Goal: Information Seeking & Learning: Learn about a topic

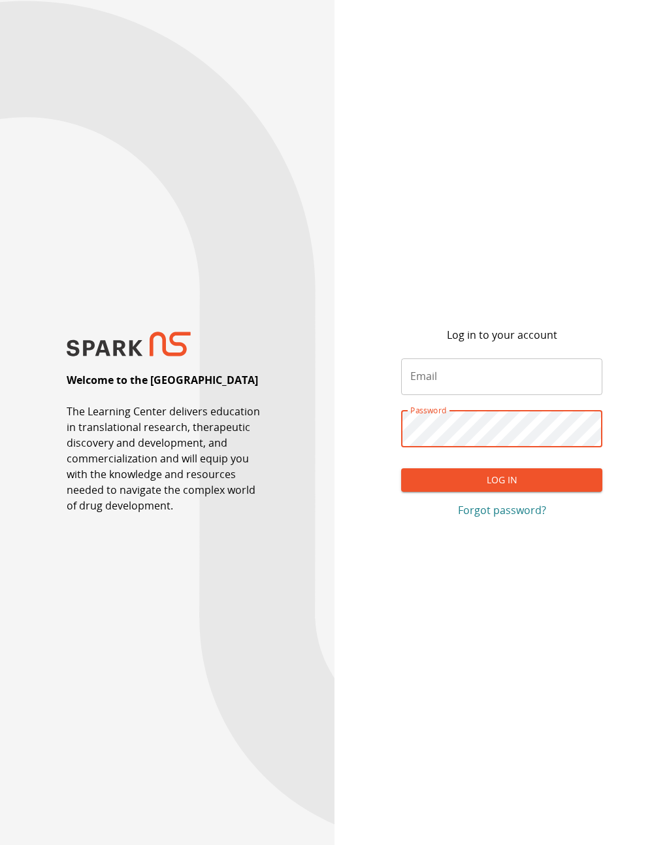
click at [469, 382] on input "Email" at bounding box center [501, 376] width 201 height 37
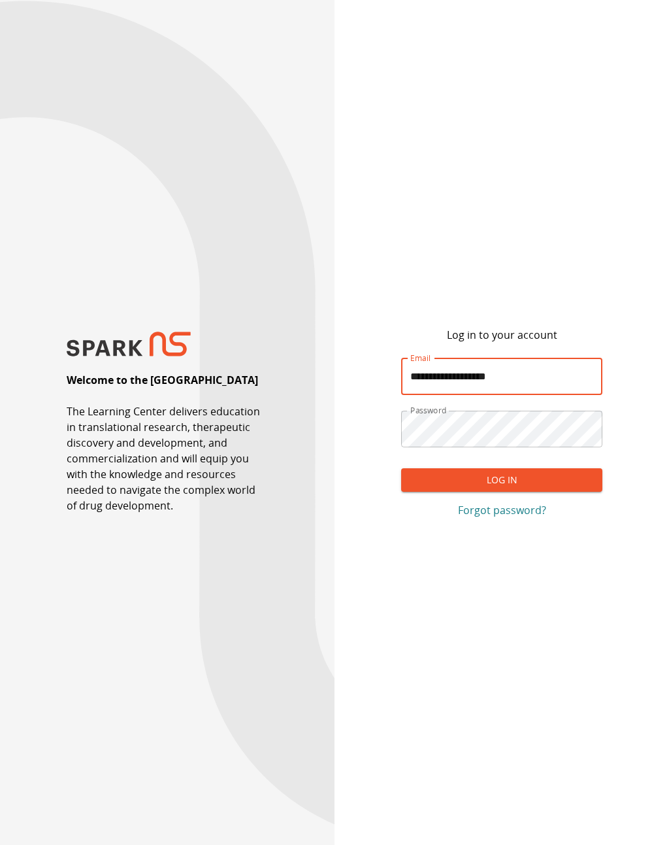
type input "**********"
click at [566, 492] on button "Log In" at bounding box center [501, 480] width 201 height 24
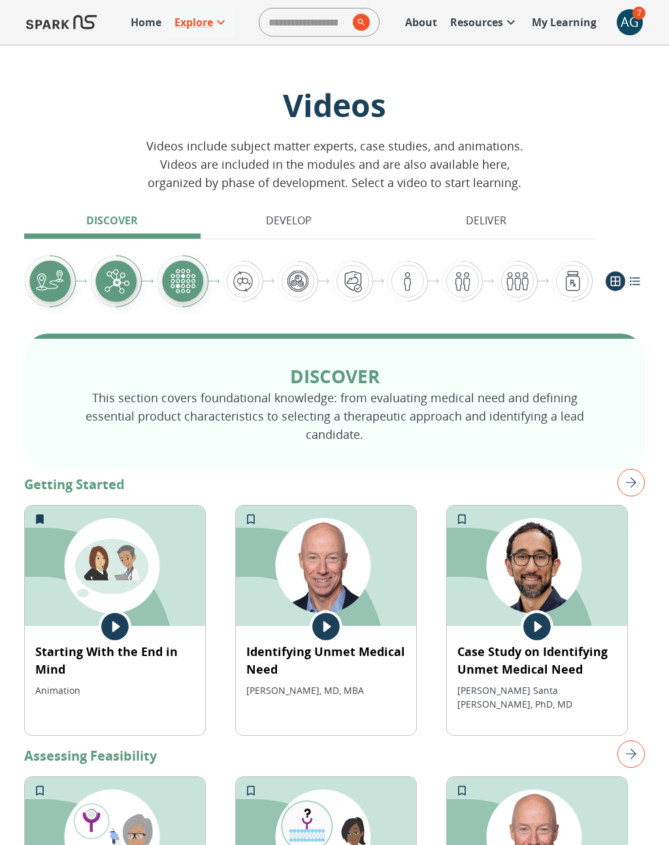
click at [639, 471] on img "right" at bounding box center [631, 482] width 27 height 27
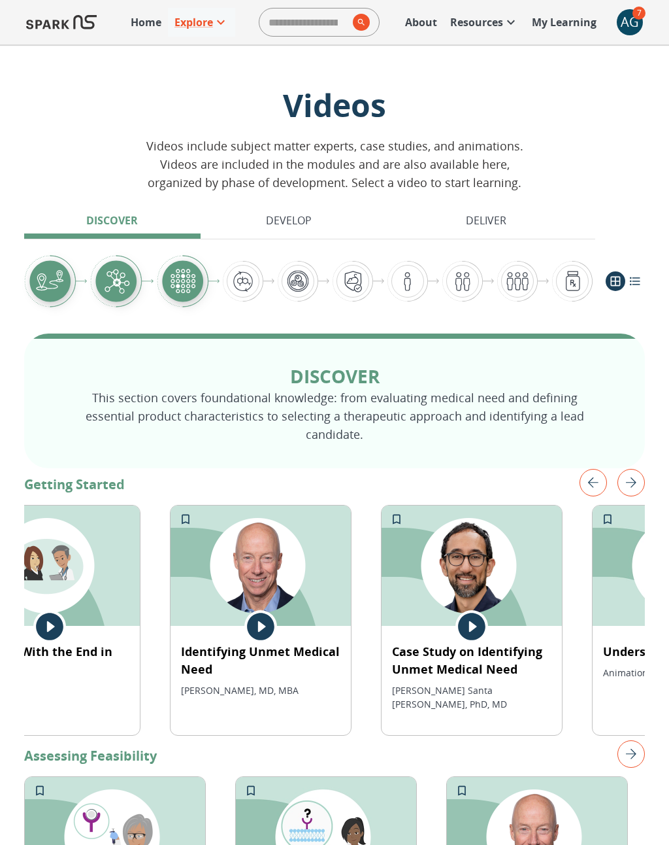
click at [636, 471] on img "right" at bounding box center [631, 482] width 27 height 27
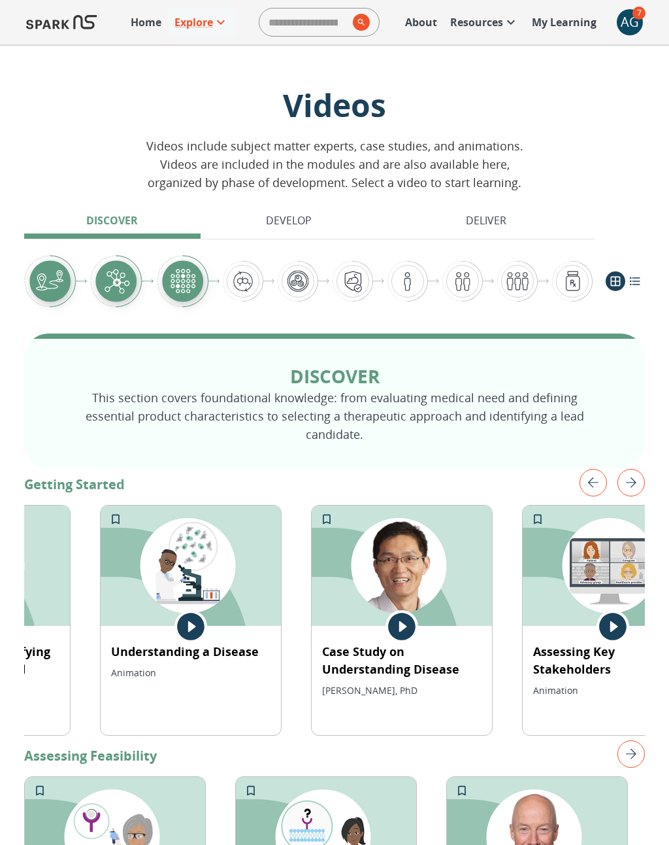
click at [636, 469] on img "right" at bounding box center [631, 482] width 27 height 27
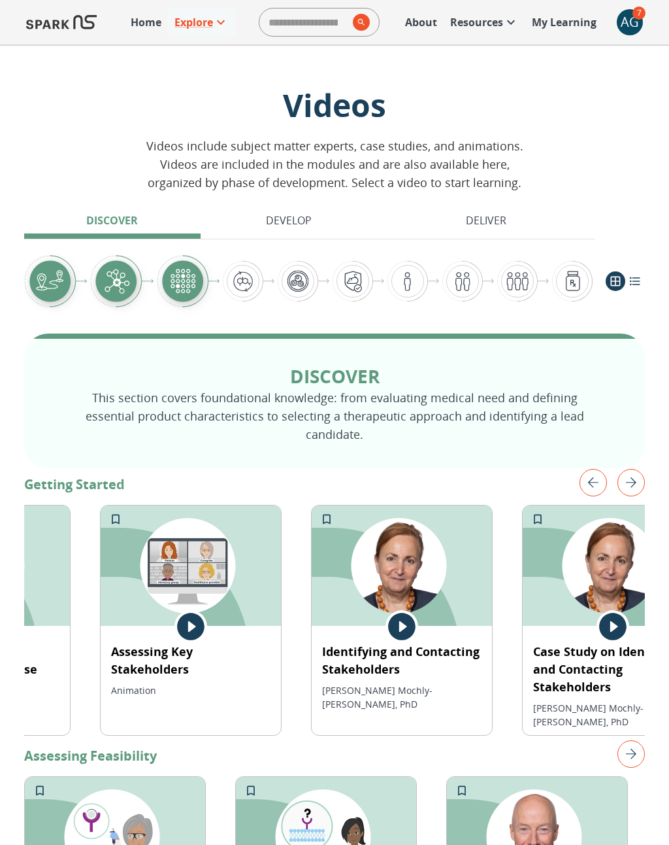
click at [636, 469] on img "right" at bounding box center [631, 482] width 27 height 27
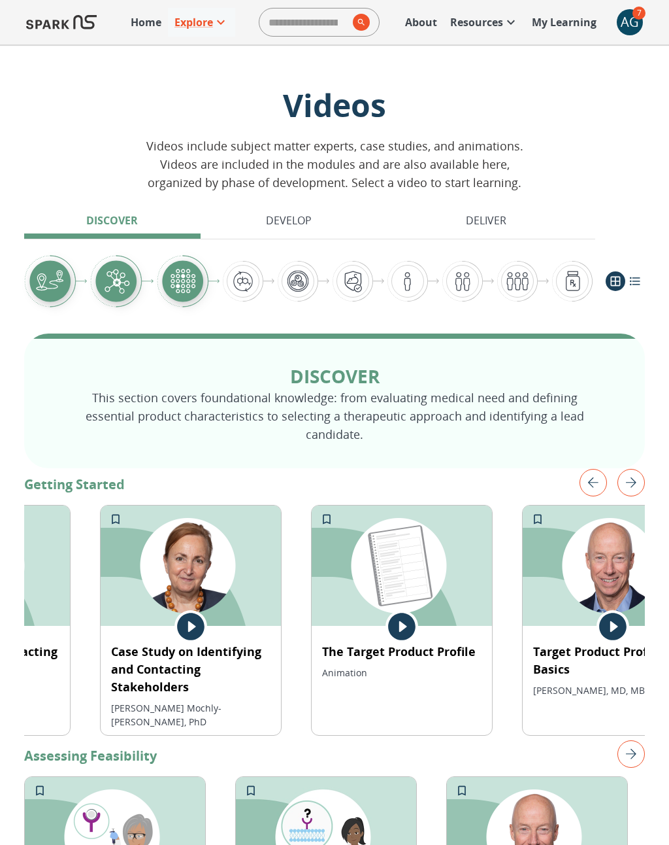
click at [636, 469] on img "right" at bounding box center [631, 482] width 27 height 27
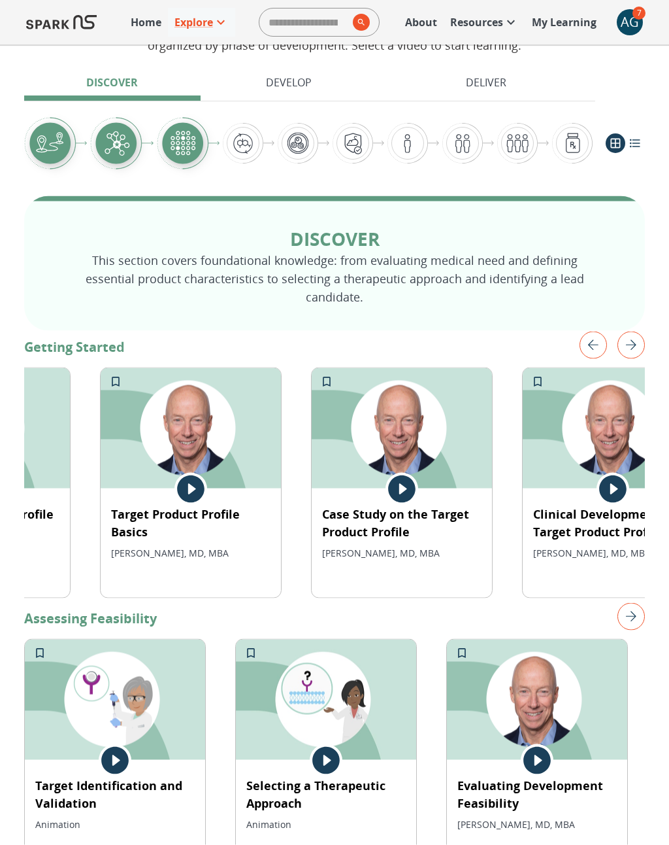
scroll to position [139, 0]
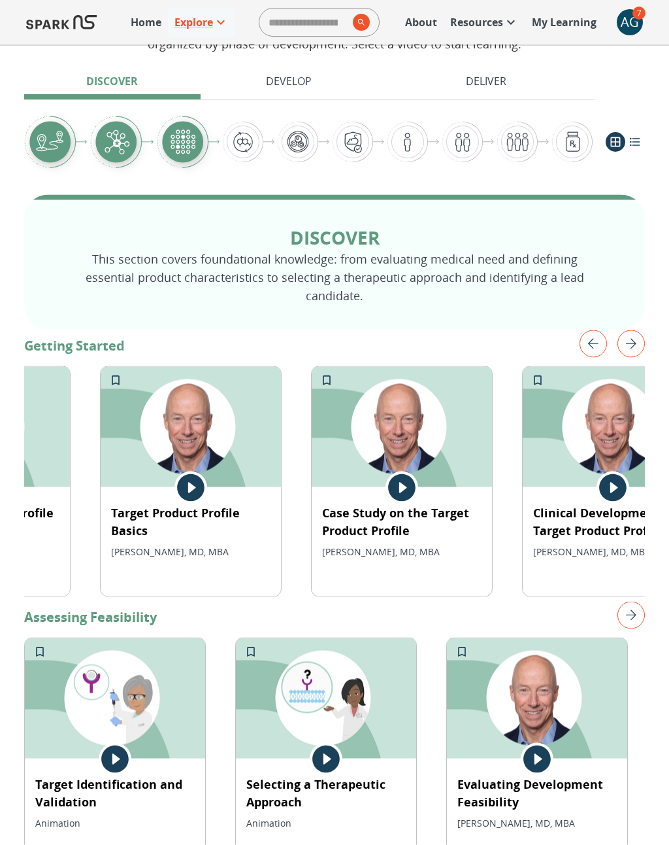
click at [635, 601] on img "right" at bounding box center [631, 614] width 27 height 27
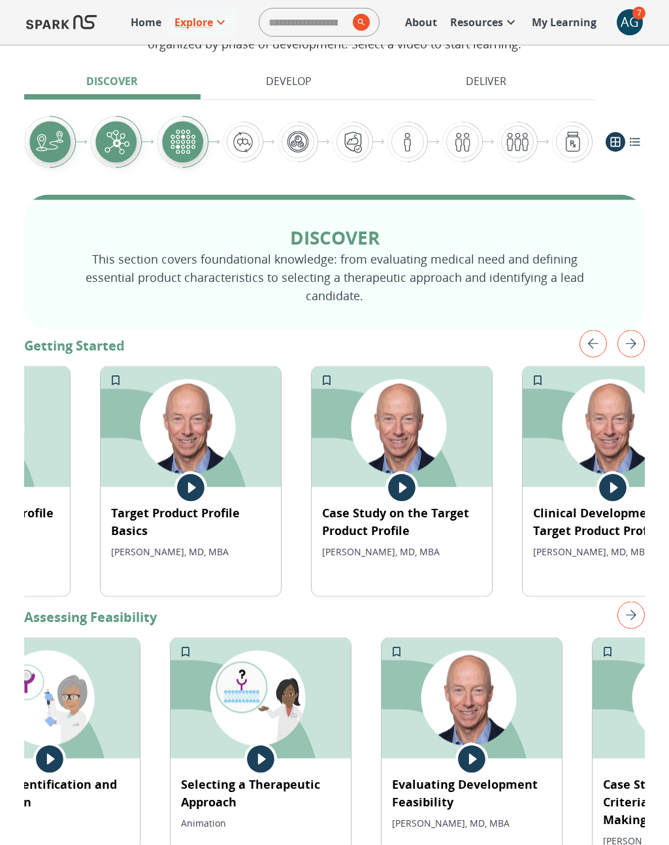
scroll to position [139, 0]
click at [635, 601] on img "right" at bounding box center [631, 614] width 27 height 27
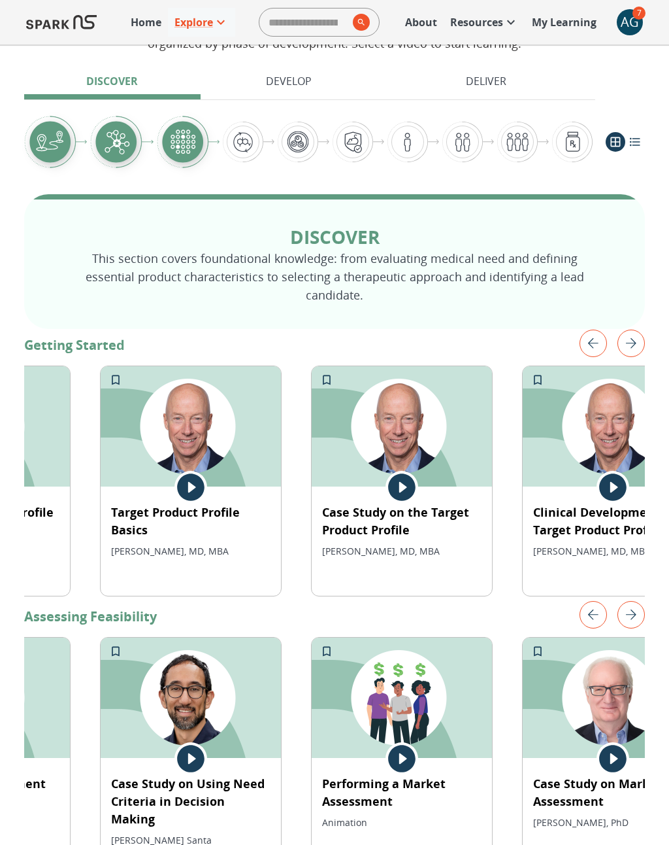
click at [635, 601] on img "right" at bounding box center [631, 614] width 27 height 27
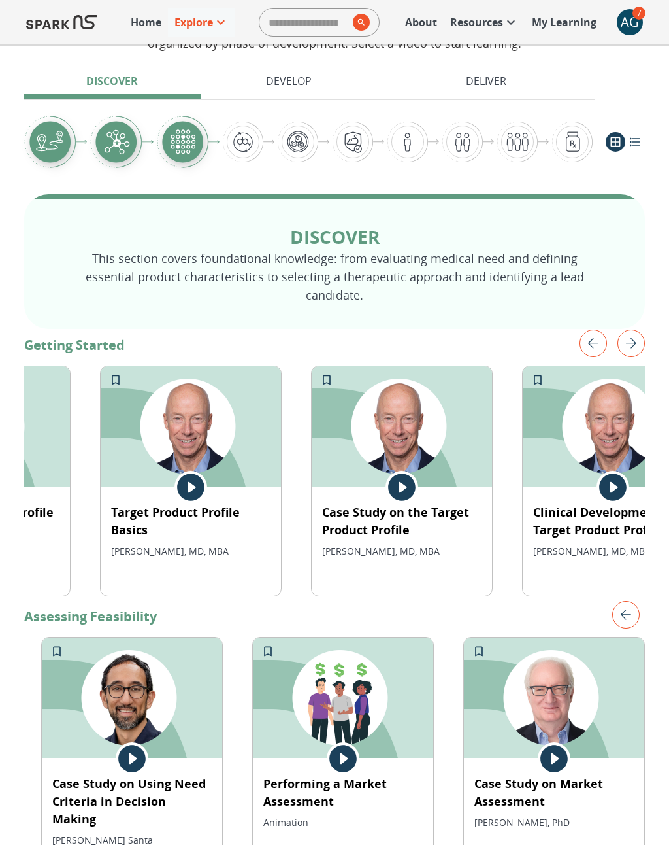
click at [634, 601] on img "left" at bounding box center [626, 614] width 27 height 27
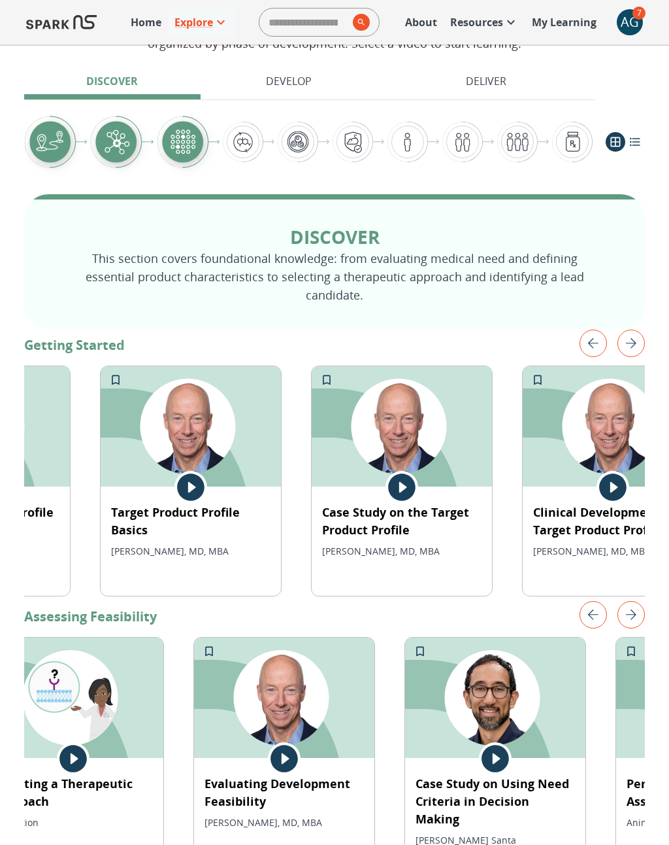
click at [635, 601] on img "right" at bounding box center [631, 614] width 27 height 27
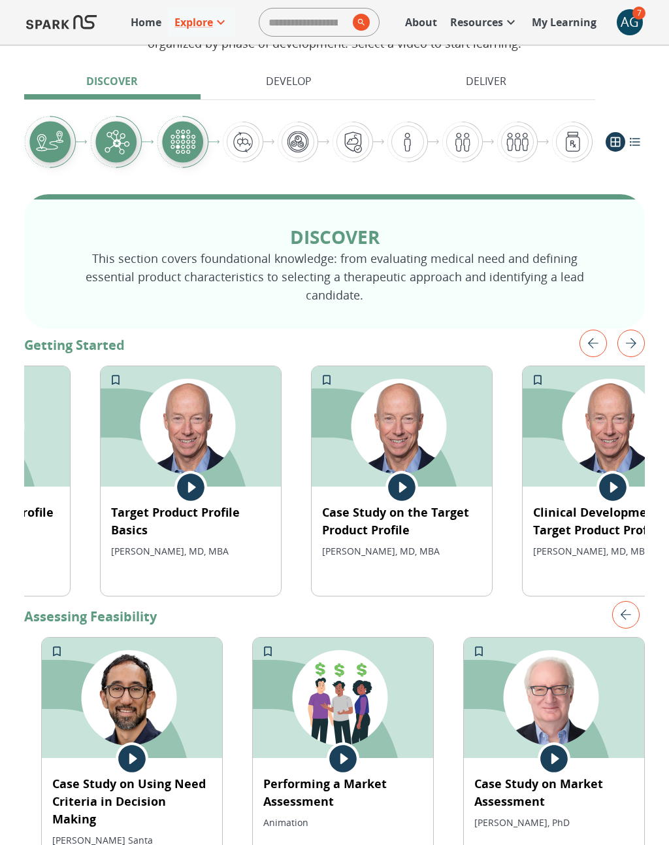
click at [635, 601] on img "left" at bounding box center [626, 614] width 27 height 27
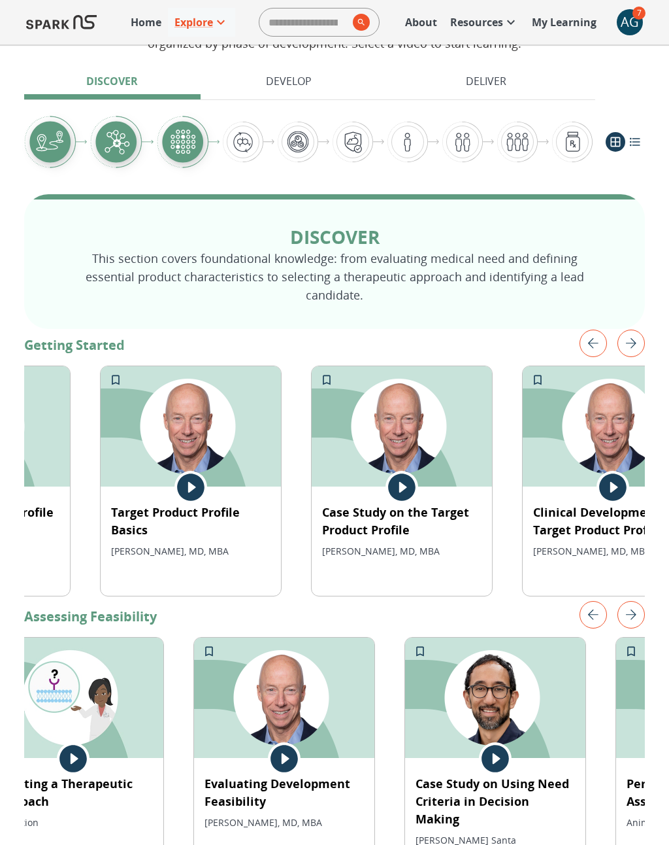
click at [301, 80] on p "Develop" at bounding box center [289, 81] width 46 height 16
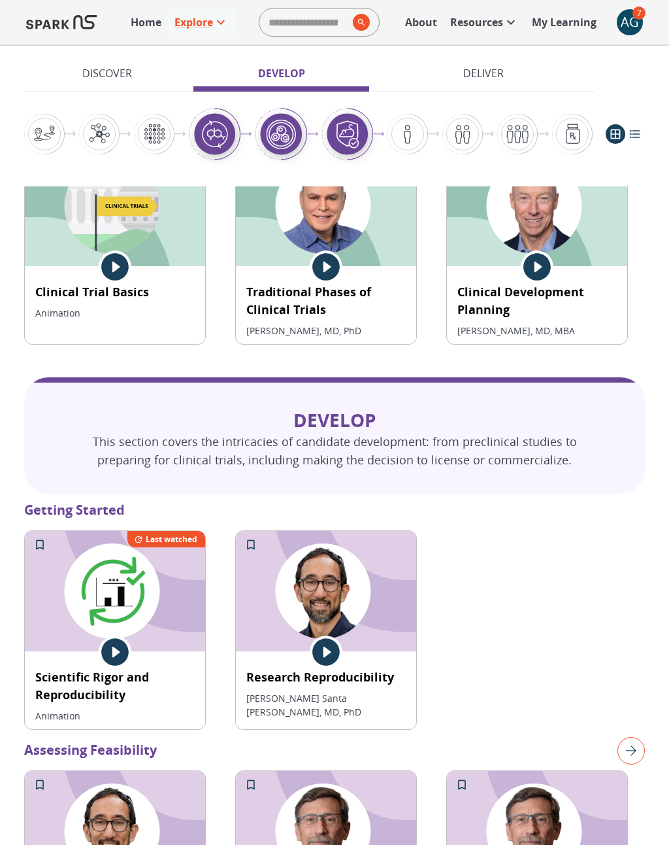
scroll to position [1262, 0]
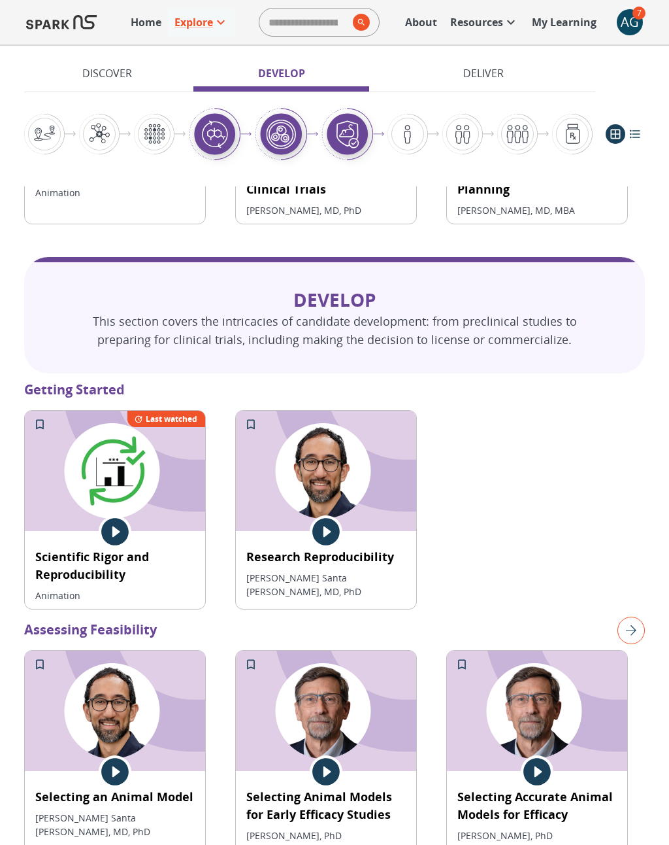
click at [493, 70] on p "Deliver" at bounding box center [484, 73] width 41 height 16
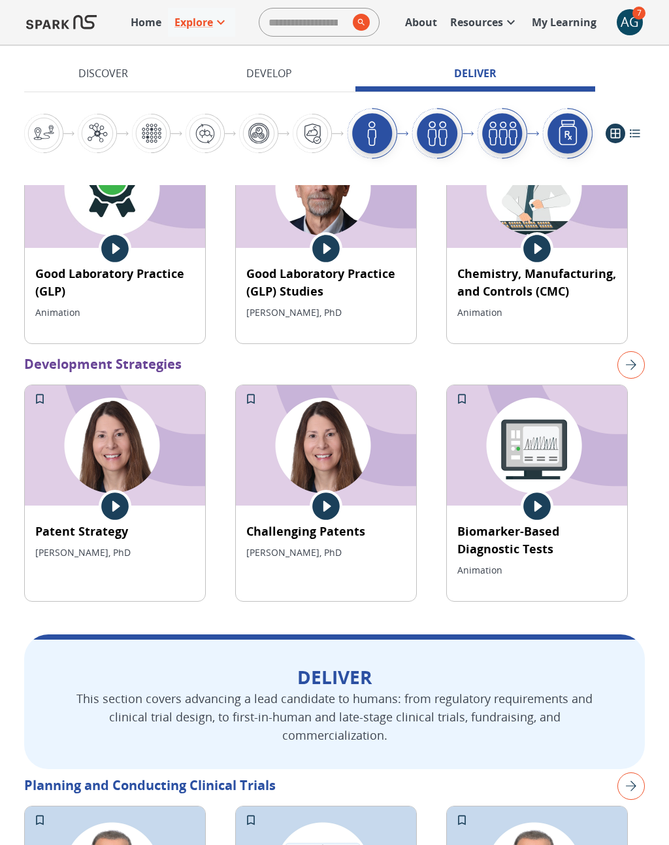
scroll to position [2652, 0]
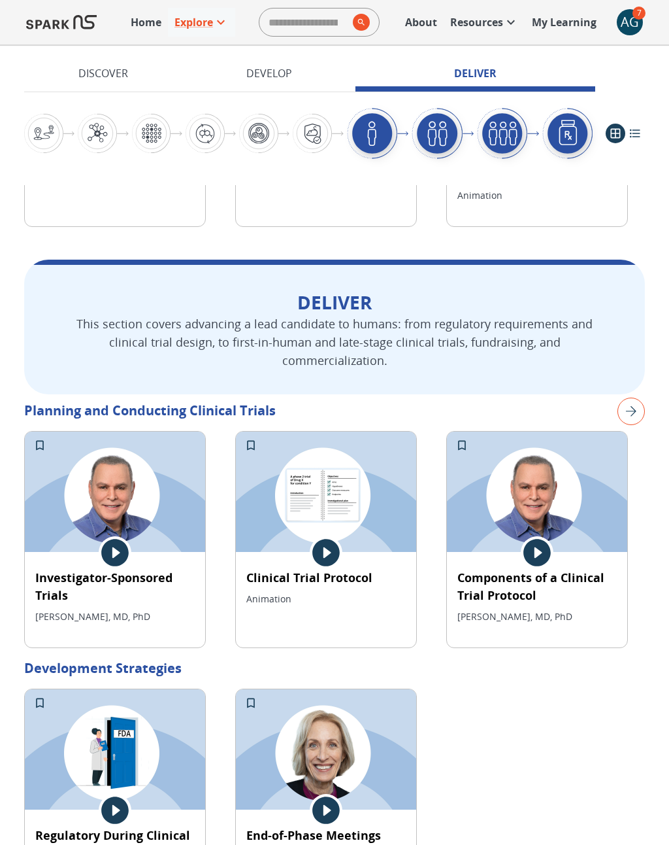
click at [537, 539] on icon at bounding box center [537, 552] width 27 height 27
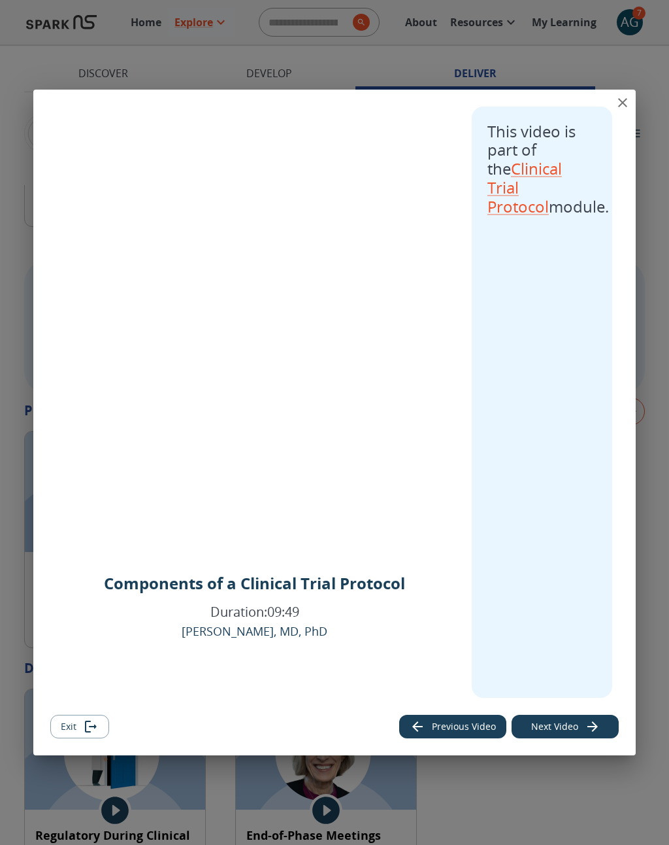
click at [571, 739] on button "Next Video" at bounding box center [565, 727] width 107 height 24
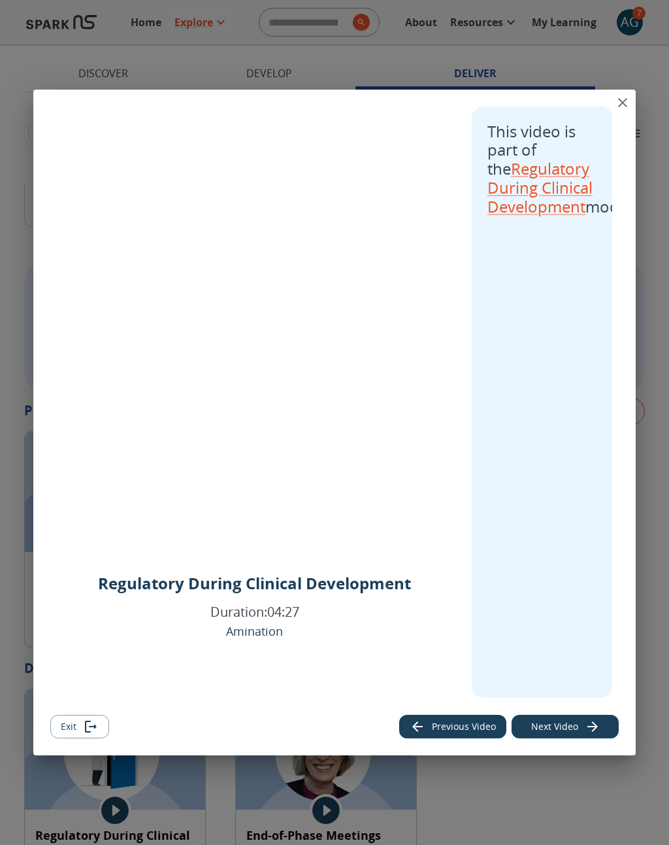
click at [81, 739] on button "Exit" at bounding box center [79, 727] width 59 height 24
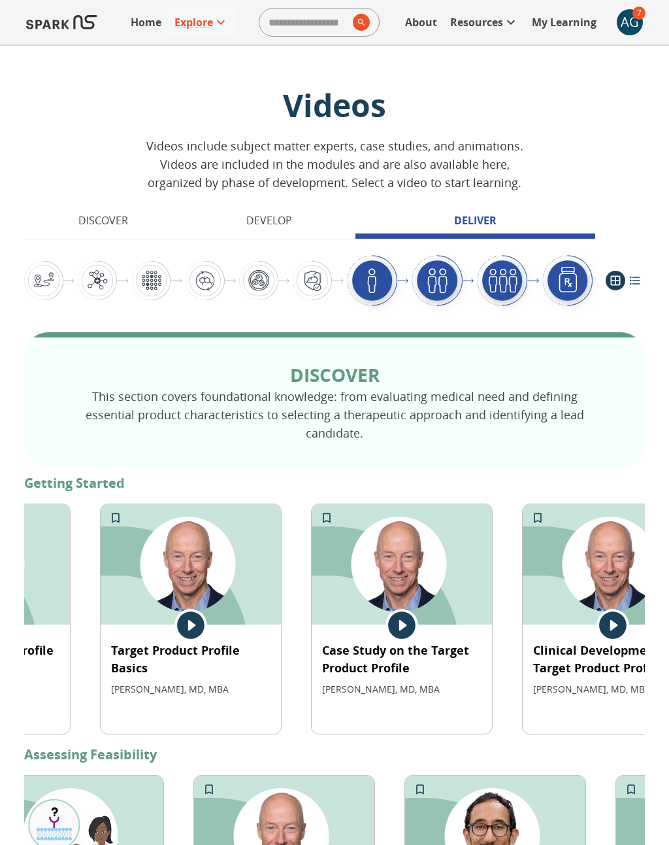
scroll to position [0, 0]
